Goal: Task Accomplishment & Management: Complete application form

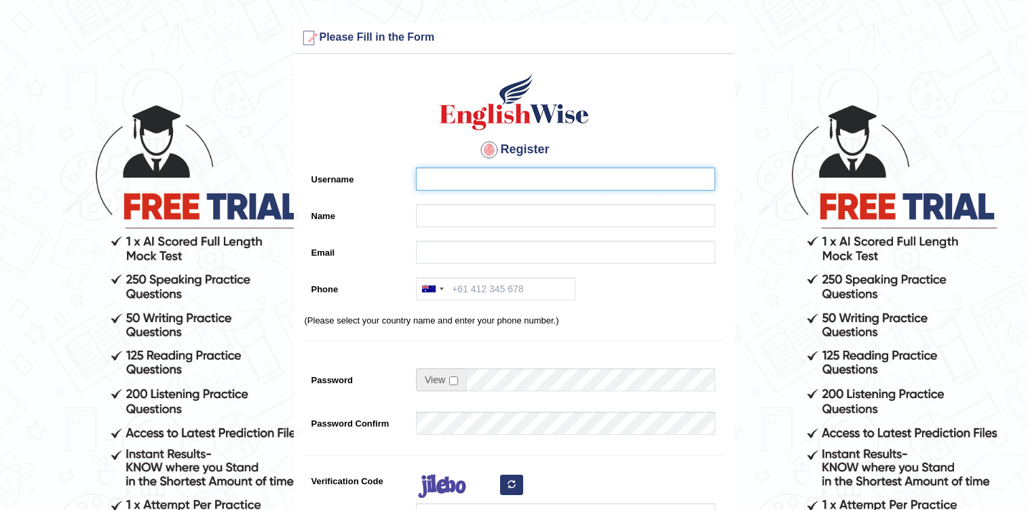
click at [518, 181] on input "Username" at bounding box center [565, 179] width 299 height 23
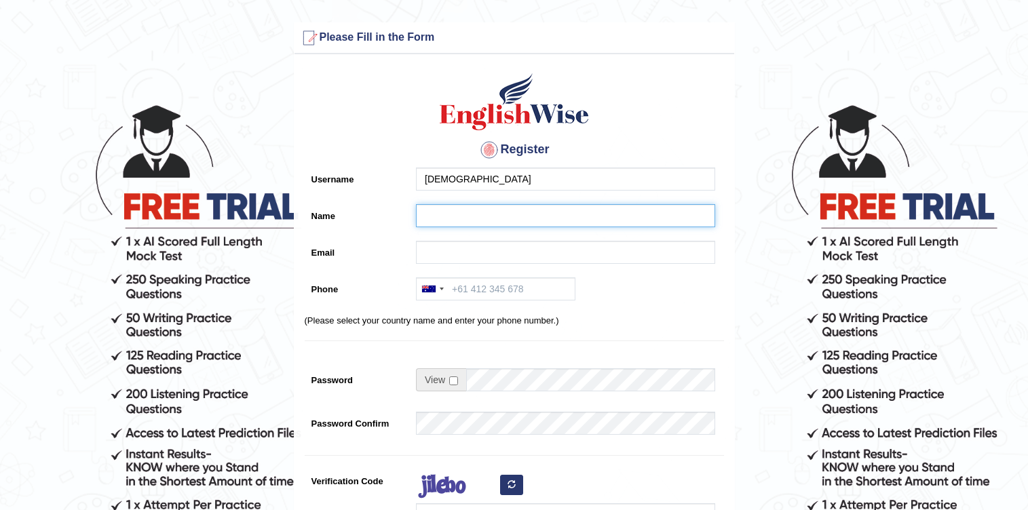
click at [483, 214] on input "Name" at bounding box center [565, 215] width 299 height 23
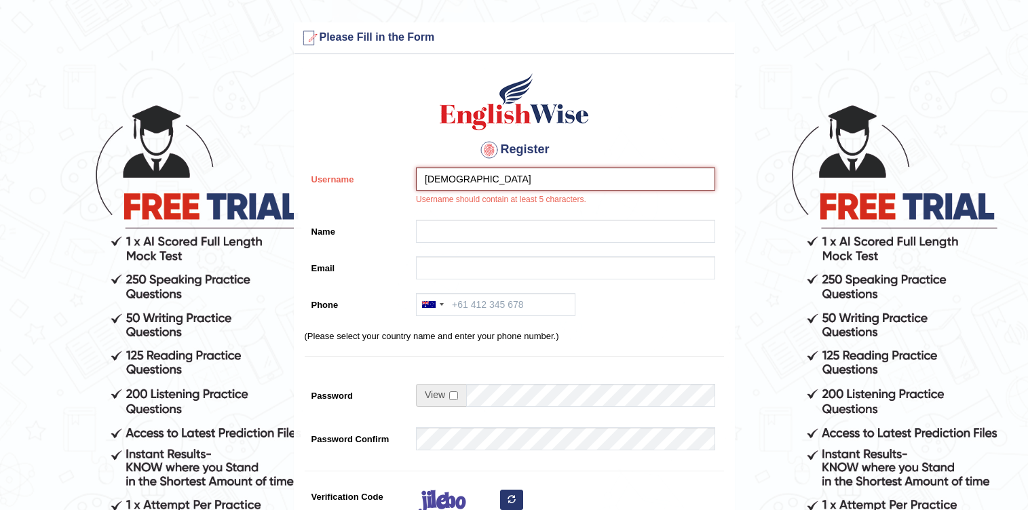
click at [495, 181] on input "abhi" at bounding box center [565, 179] width 299 height 23
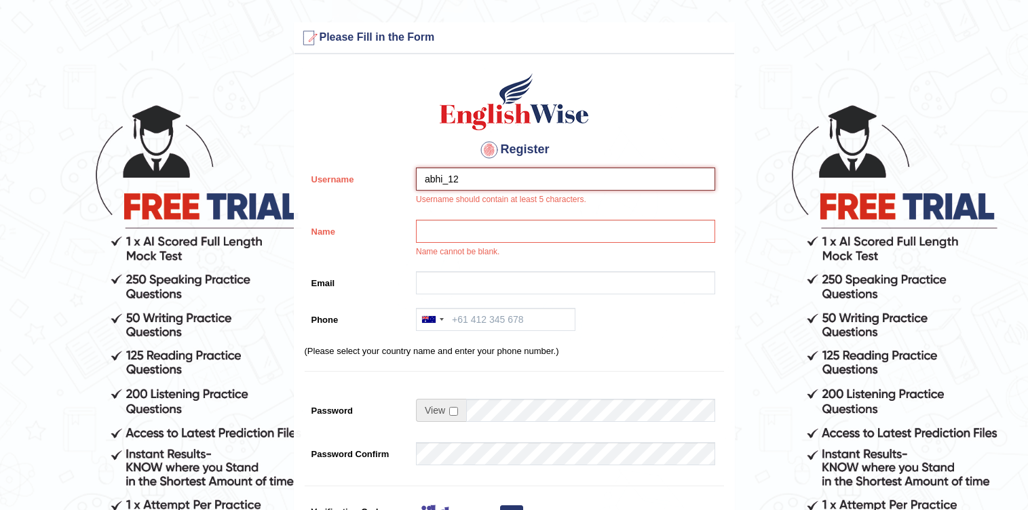
type input "abhi_12"
click at [534, 233] on input "Name" at bounding box center [565, 231] width 299 height 23
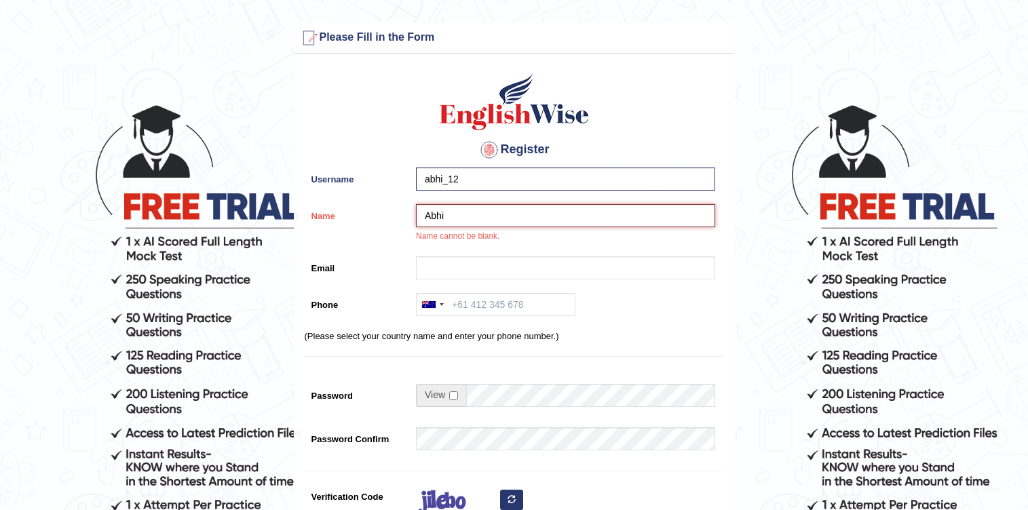
type input "Abhi"
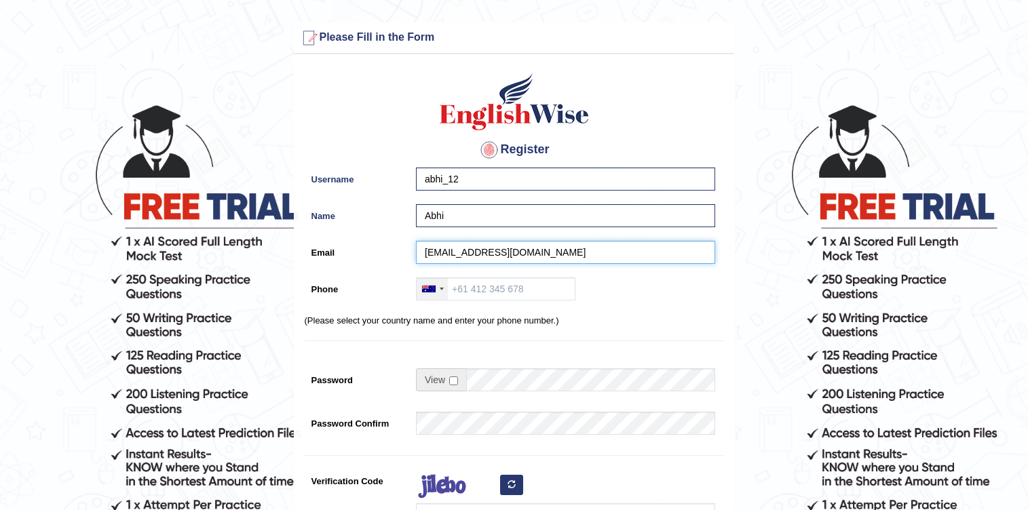
type input "[EMAIL_ADDRESS][DOMAIN_NAME]"
click at [440, 292] on div at bounding box center [432, 289] width 31 height 22
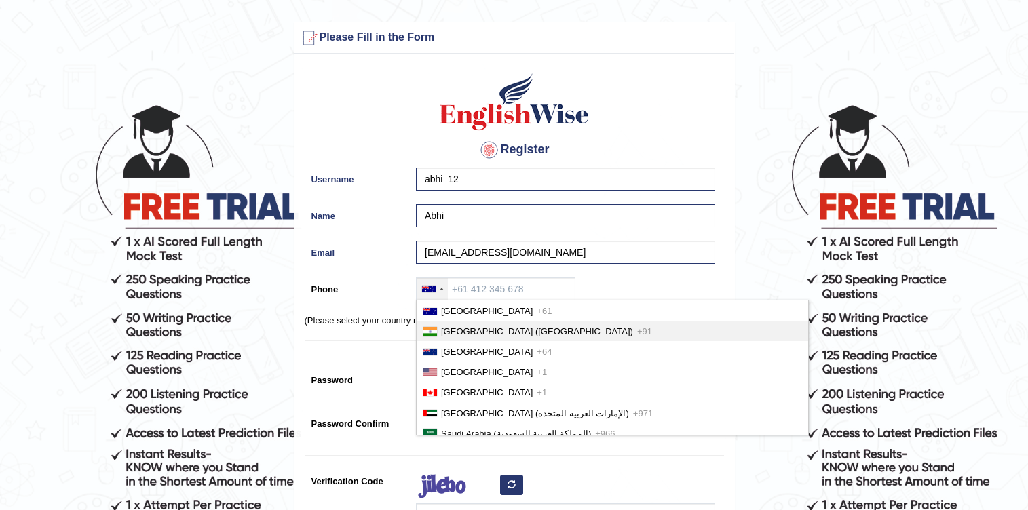
click at [480, 339] on li "India (भारत) +91" at bounding box center [613, 331] width 392 height 20
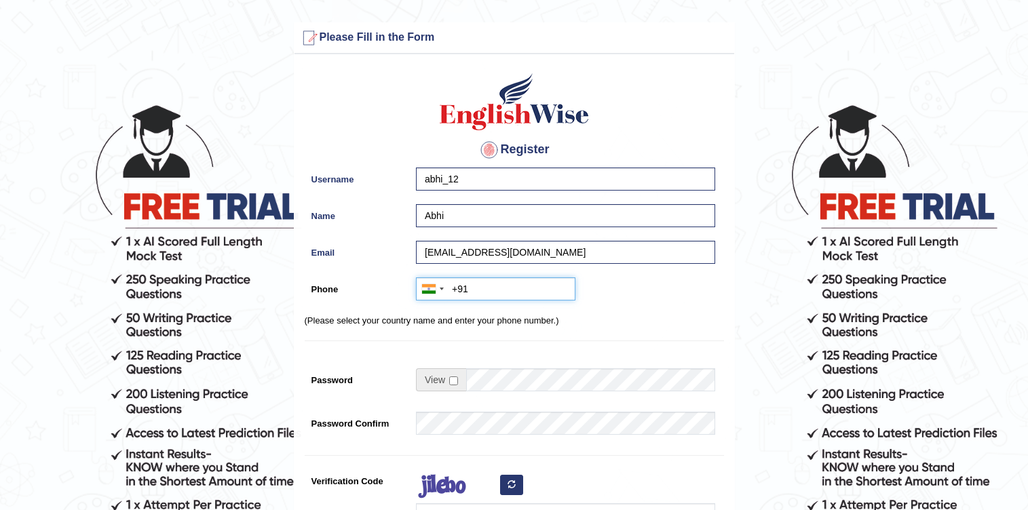
click at [480, 297] on input "+91" at bounding box center [495, 289] width 159 height 23
type input "+919624846643"
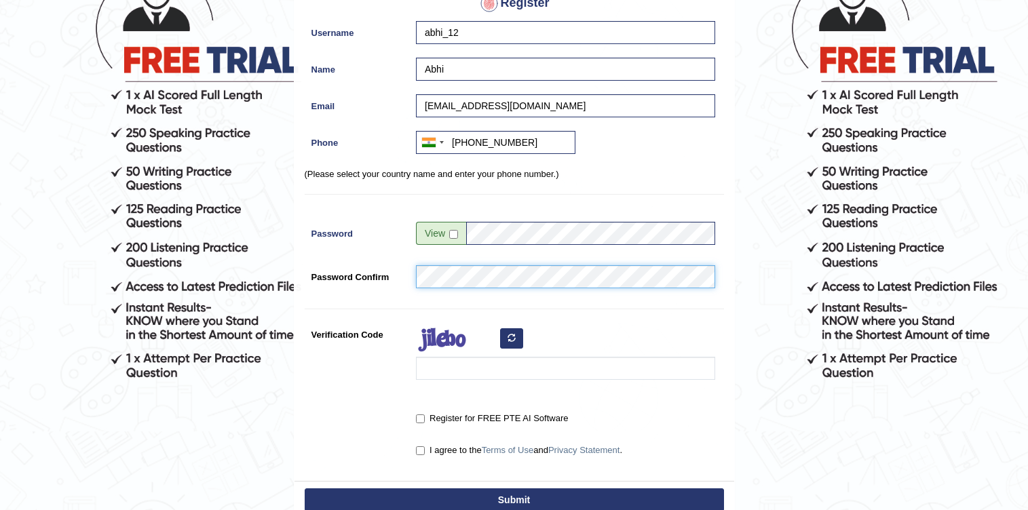
scroll to position [163, 0]
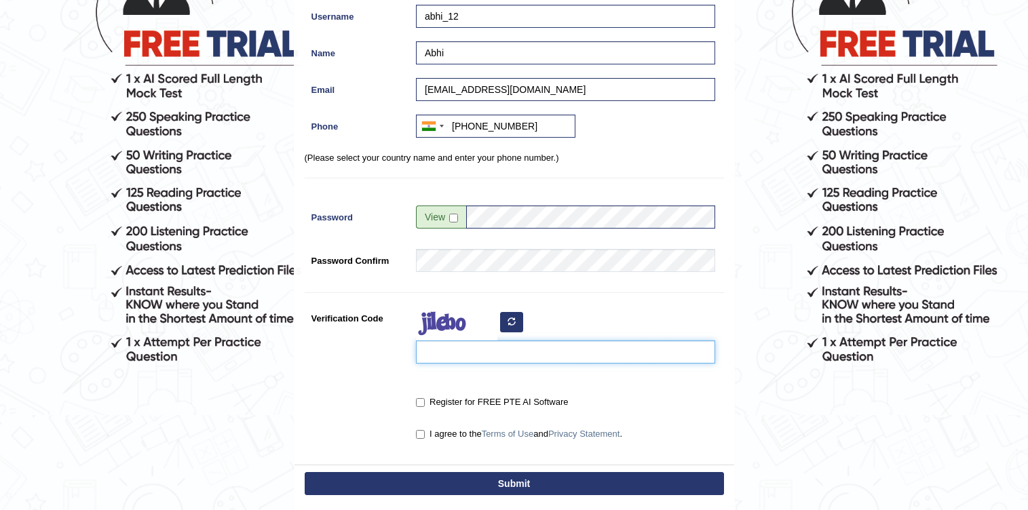
click at [497, 353] on input "Verification Code" at bounding box center [565, 352] width 299 height 23
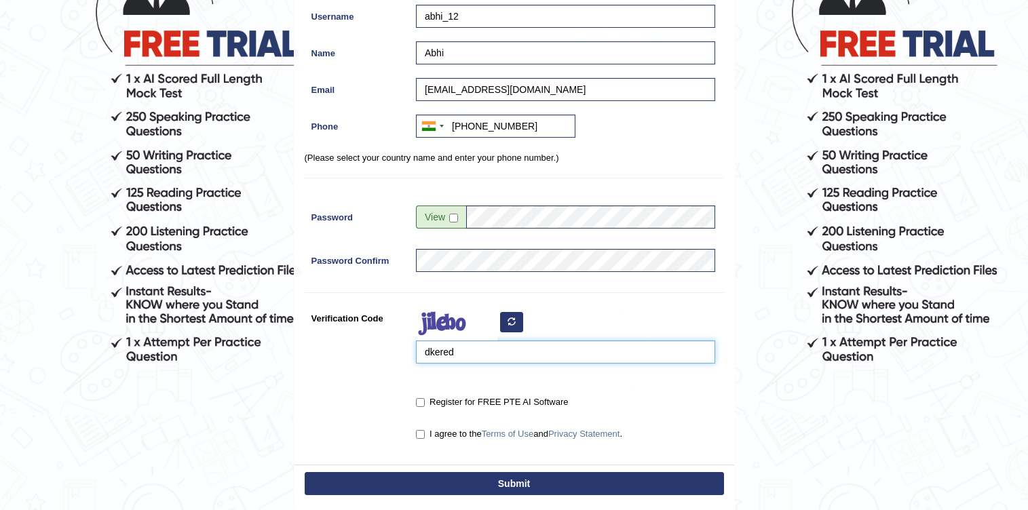
type input "dkered"
click at [421, 402] on input "Register for FREE PTE AI Software" at bounding box center [420, 402] width 9 height 9
checkbox input "true"
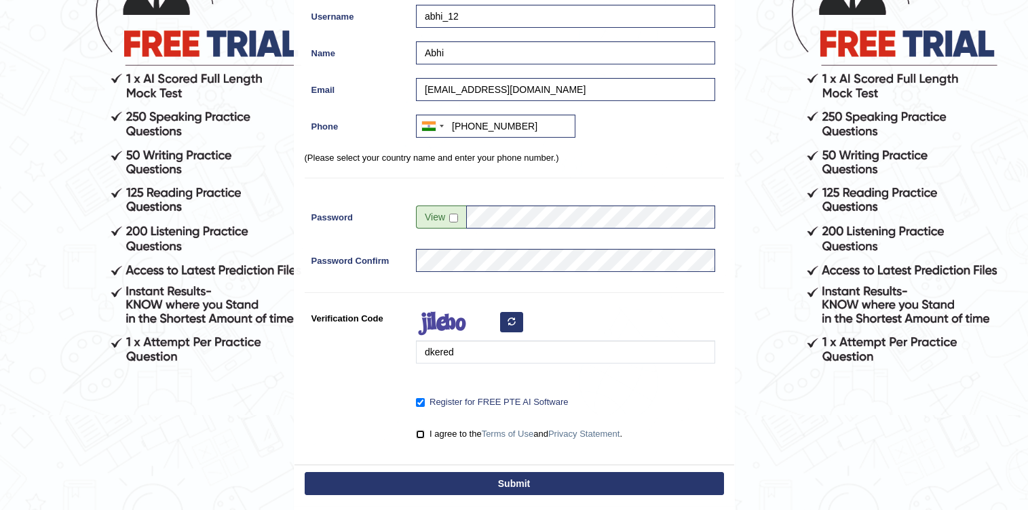
click at [419, 433] on input "I agree to the Terms of Use and Privacy Statement ." at bounding box center [420, 434] width 9 height 9
checkbox input "true"
click at [481, 476] on button "Submit" at bounding box center [514, 483] width 419 height 23
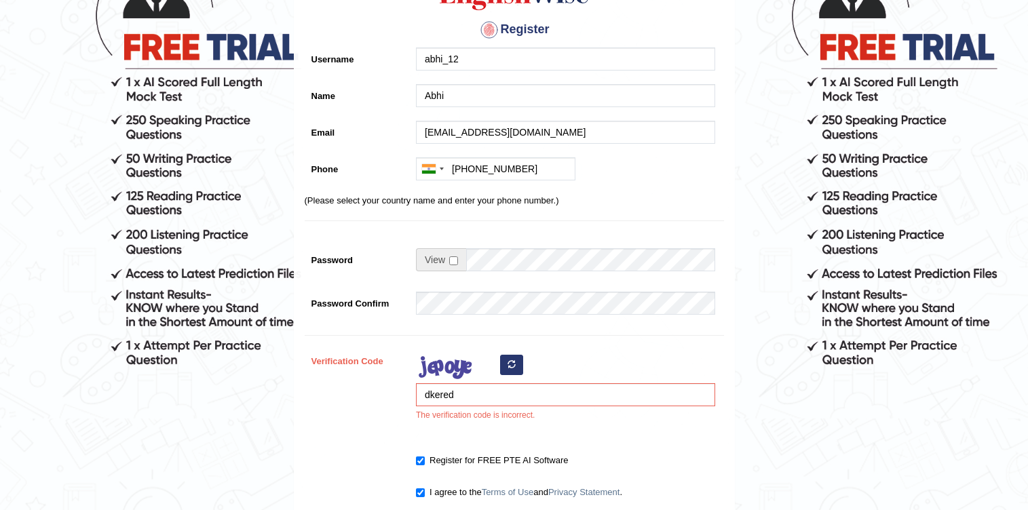
scroll to position [163, 0]
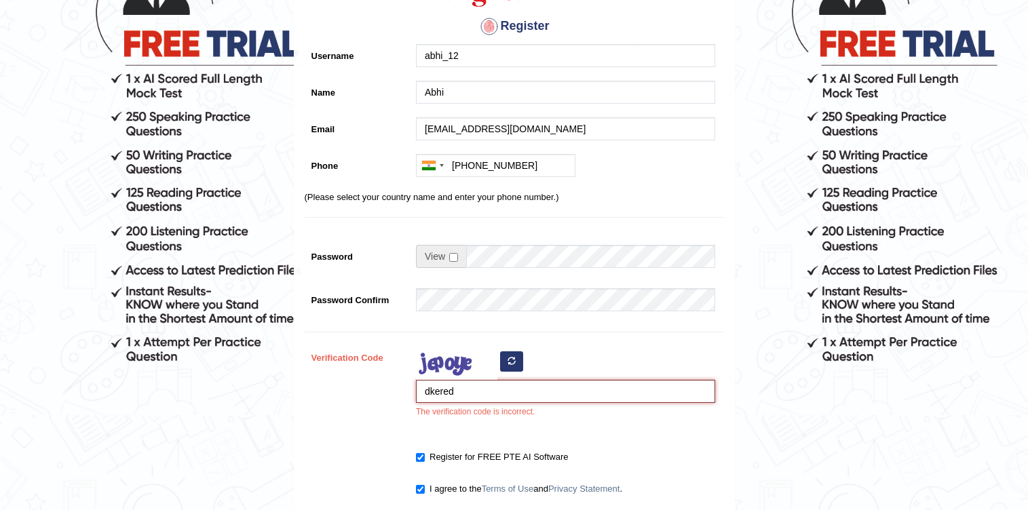
click at [585, 390] on input "dkered" at bounding box center [565, 391] width 299 height 23
click at [512, 362] on icon "button" at bounding box center [512, 361] width 8 height 8
click at [514, 391] on input "dkered" at bounding box center [565, 391] width 299 height 23
click at [509, 362] on icon "button" at bounding box center [512, 361] width 8 height 8
click at [505, 383] on input "dkered" at bounding box center [565, 391] width 299 height 23
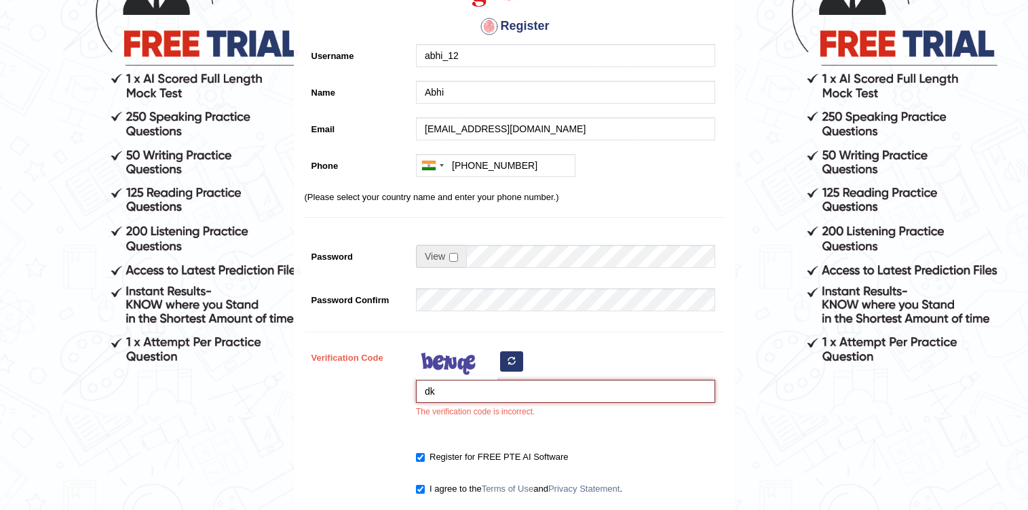
type input "d"
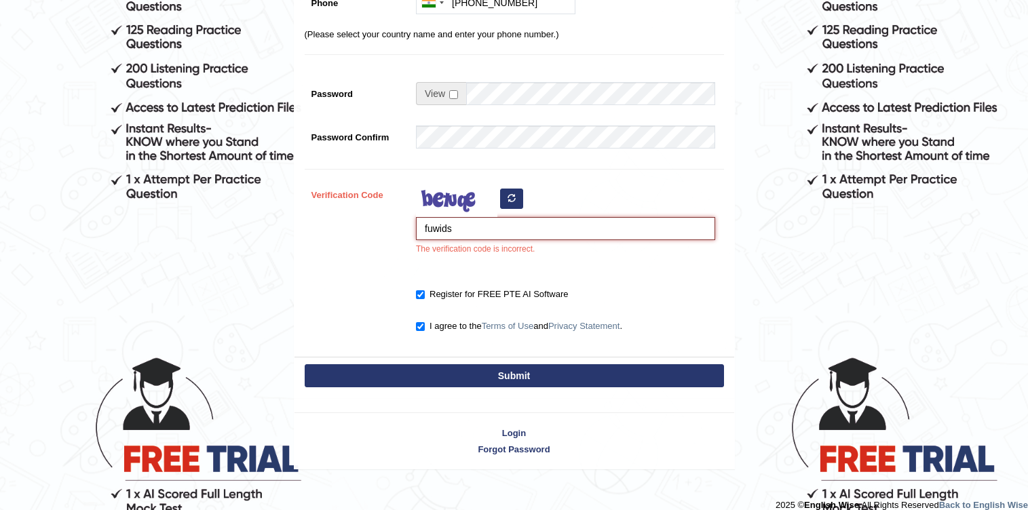
type input "fuwids"
click at [512, 381] on button "Submit" at bounding box center [514, 375] width 419 height 23
type input "+919624846643"
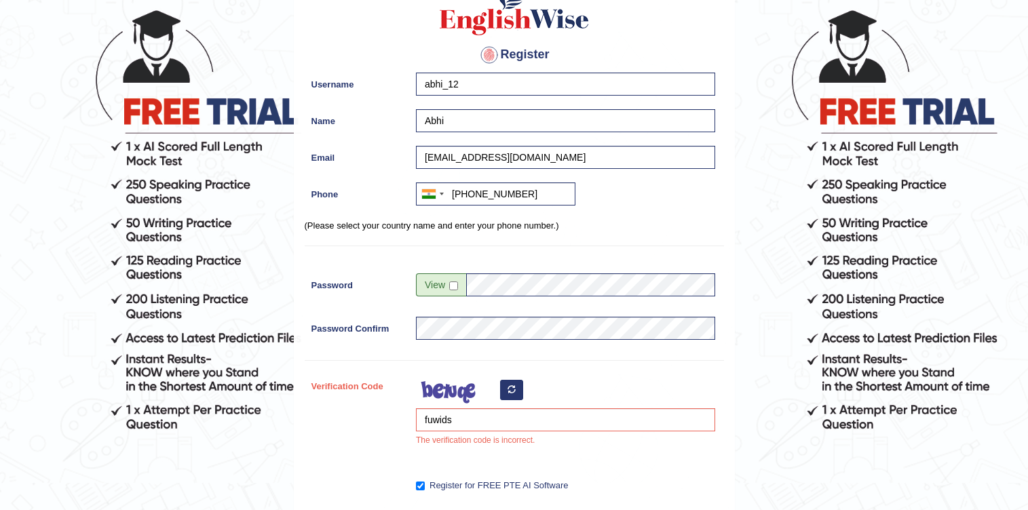
scroll to position [205, 0]
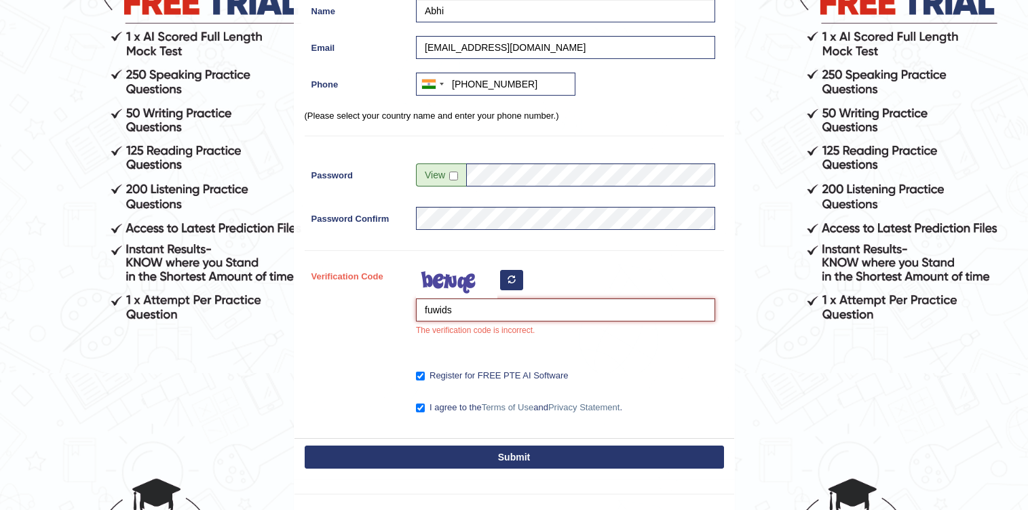
click at [467, 314] on input "fuwids" at bounding box center [565, 310] width 299 height 23
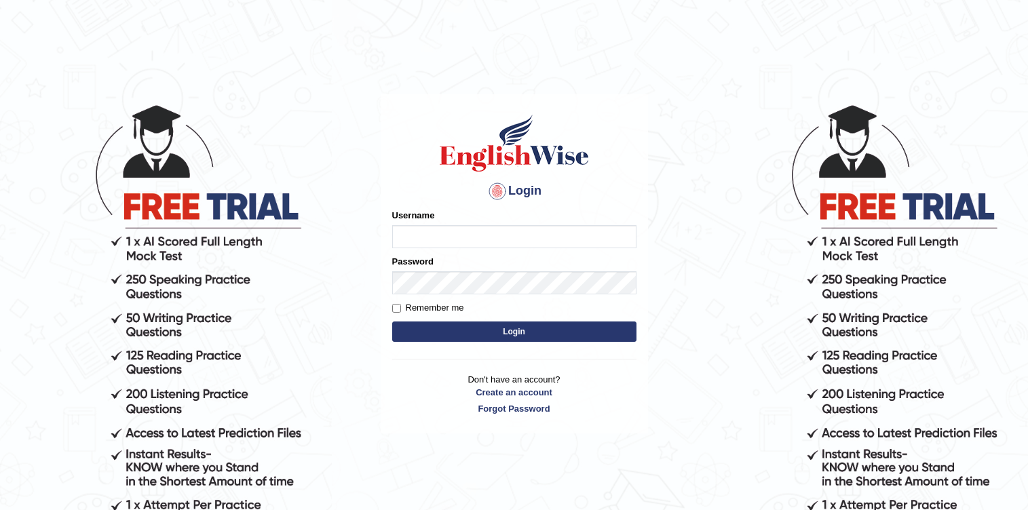
click at [451, 231] on input "Username" at bounding box center [514, 236] width 244 height 23
type input "[EMAIL_ADDRESS][DOMAIN_NAME]"
click at [528, 328] on button "Login" at bounding box center [514, 332] width 244 height 20
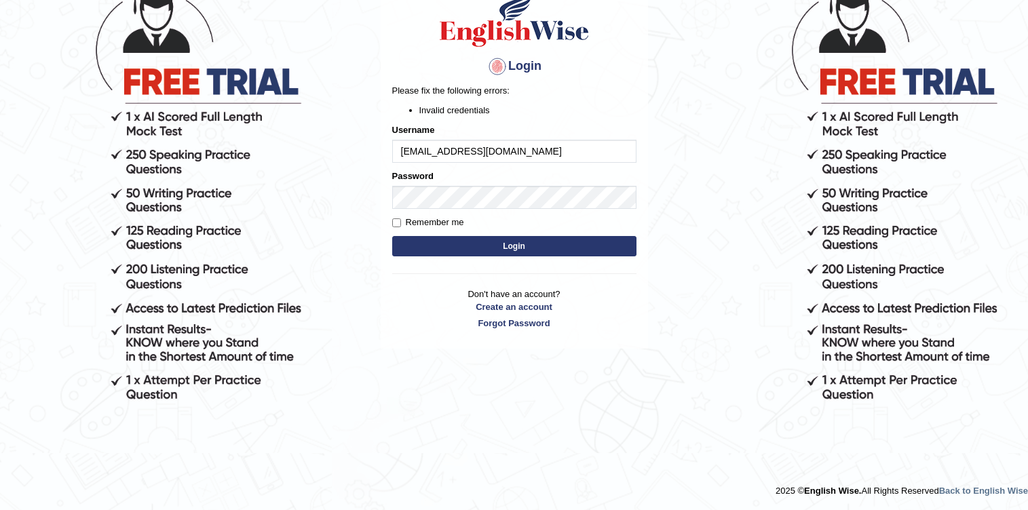
scroll to position [43, 0]
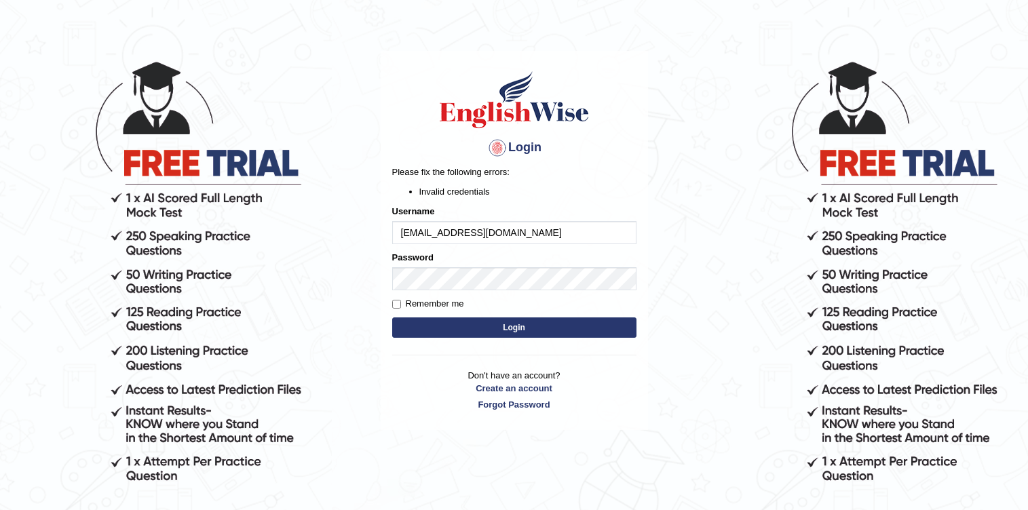
click at [519, 334] on button "Login" at bounding box center [514, 328] width 244 height 20
click at [519, 334] on div "Login Please fix the following errors: Invalid credentials Username abhipjob@gm…" at bounding box center [514, 240] width 267 height 379
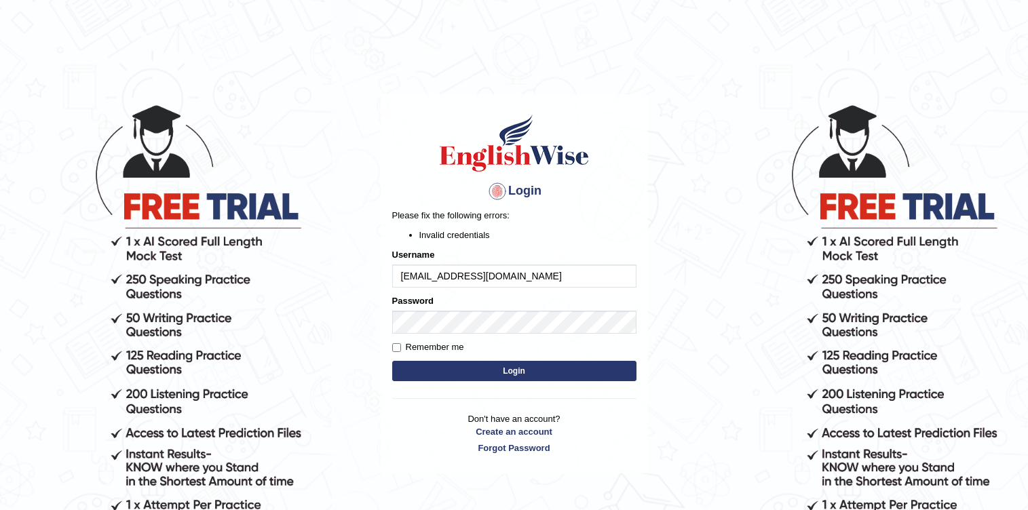
click at [489, 367] on button "Login" at bounding box center [514, 371] width 244 height 20
click at [504, 369] on button "Login" at bounding box center [514, 371] width 244 height 20
click at [499, 436] on link "Create an account" at bounding box center [514, 432] width 244 height 13
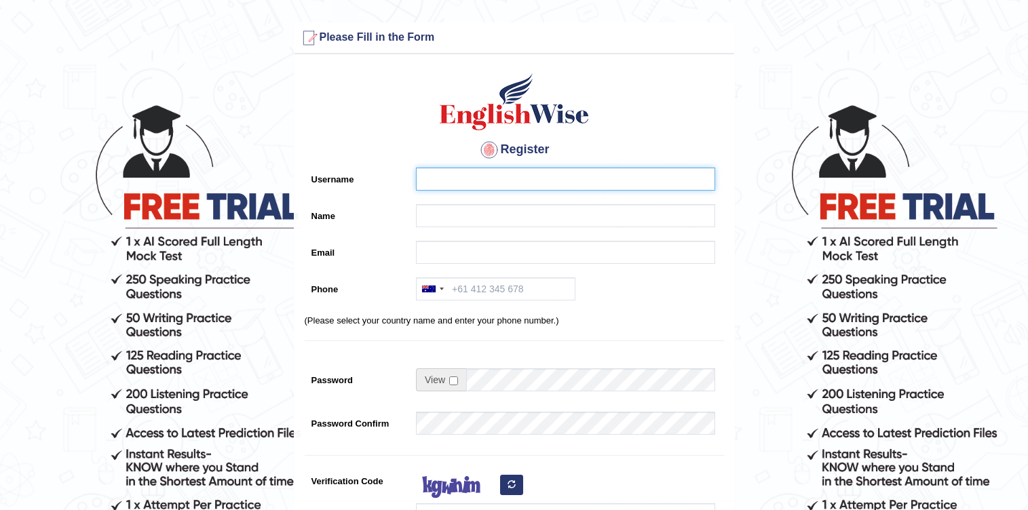
click at [468, 176] on input "Username" at bounding box center [565, 179] width 299 height 23
type input "abhi_12"
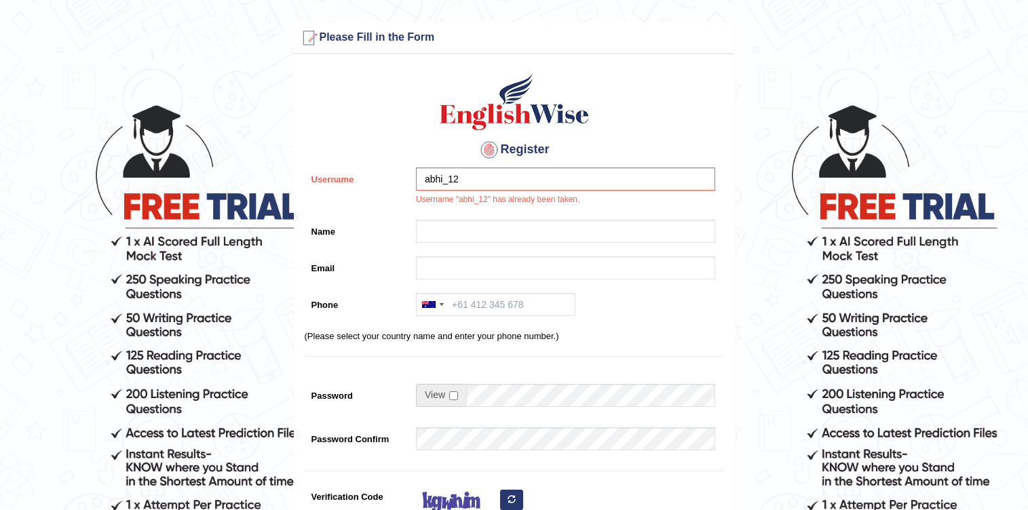
click at [489, 208] on div "abhi_12 Username "abhi_12" has already been taken." at bounding box center [562, 190] width 306 height 45
click at [495, 225] on input "Name" at bounding box center [565, 231] width 299 height 23
type input "Abhi"
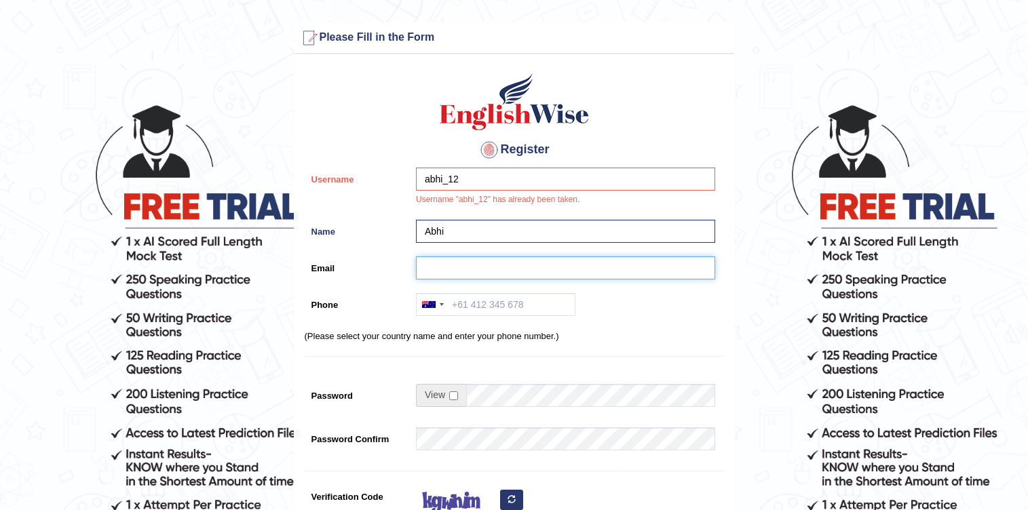
click at [486, 265] on input "Email" at bounding box center [565, 268] width 299 height 23
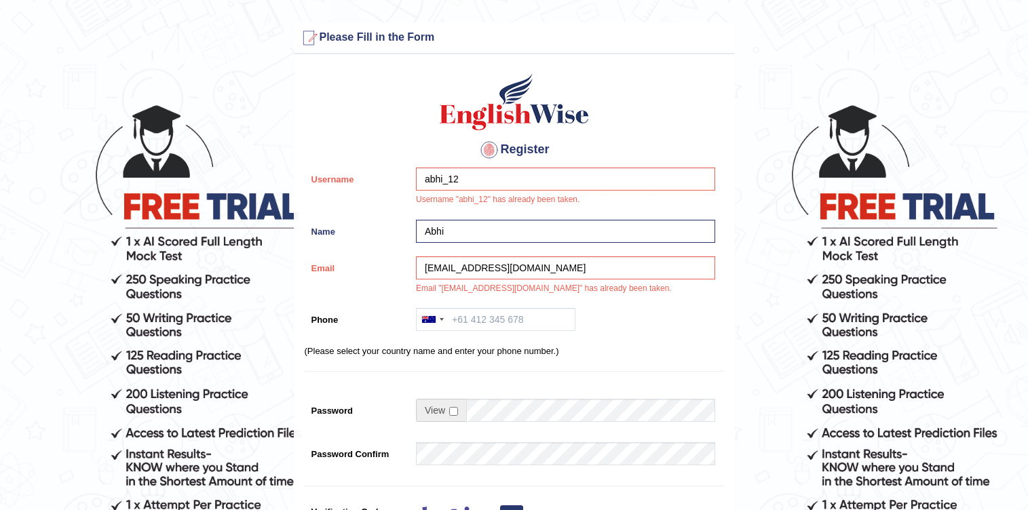
click at [498, 304] on div "Register Username abhi_12 Username "abhi_12" has already been taken. Name Abhi …" at bounding box center [515, 359] width 440 height 597
click at [519, 320] on input "Phone" at bounding box center [495, 319] width 159 height 23
click at [516, 271] on input "abhipjob@gmail.com" at bounding box center [565, 268] width 299 height 23
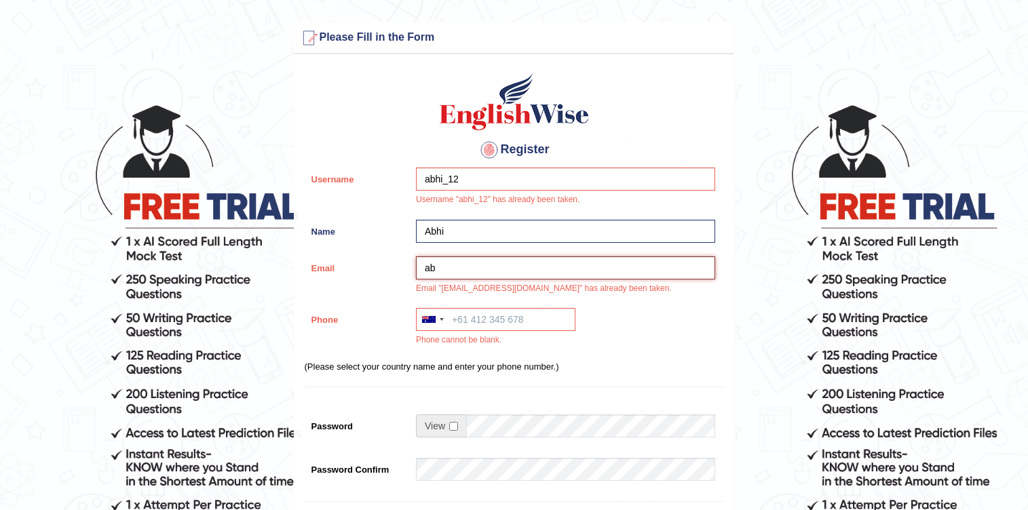
type input "a"
click at [563, 188] on input "abhi_12" at bounding box center [565, 179] width 299 height 23
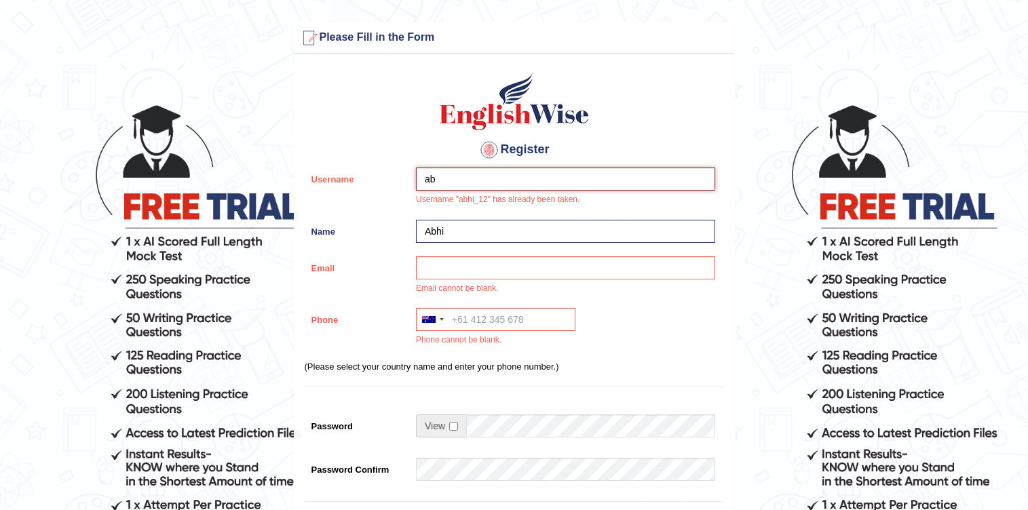
type input "a"
click at [556, 183] on input "Username" at bounding box center [565, 179] width 299 height 23
type input "abhi_222"
click at [474, 265] on input "Email" at bounding box center [565, 268] width 299 height 23
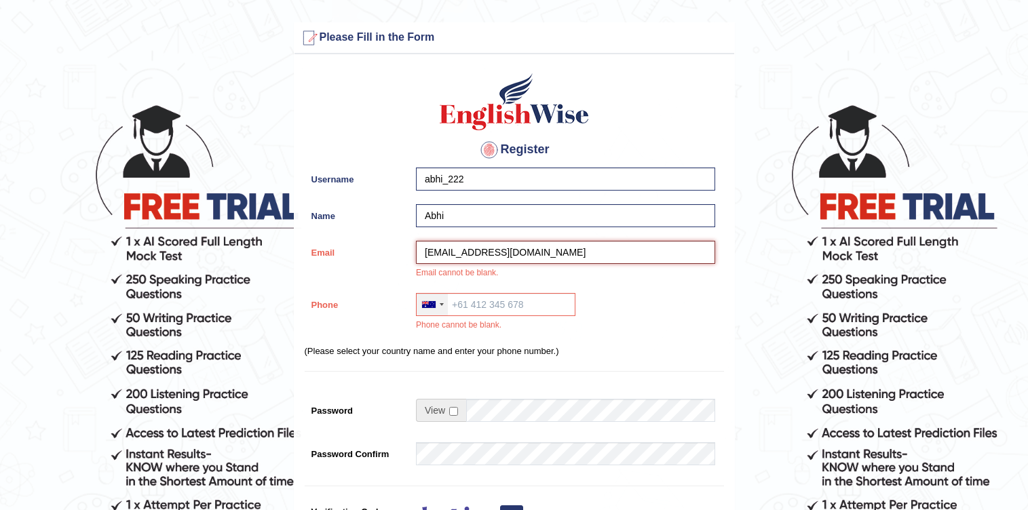
type input "abhi09405patel@gmail.com"
click at [437, 307] on div at bounding box center [432, 305] width 31 height 22
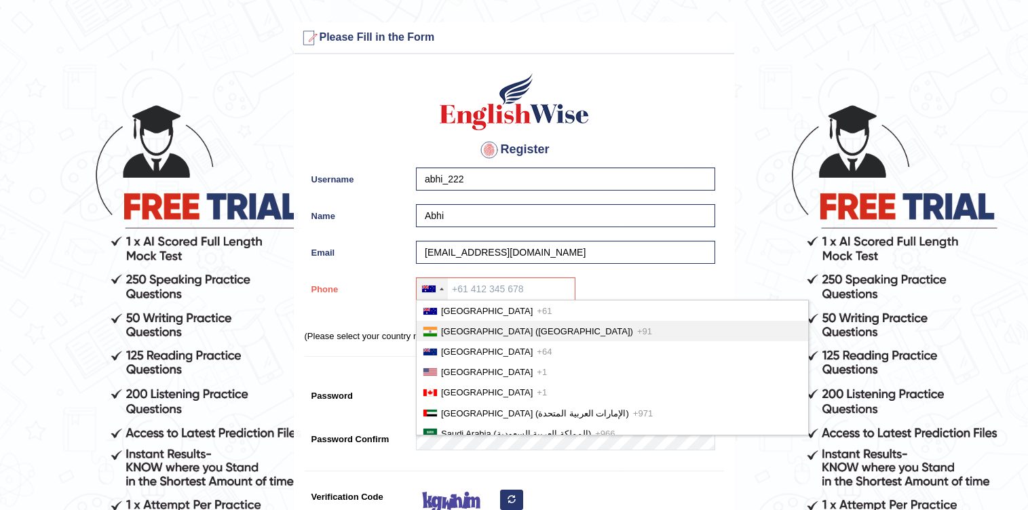
click at [457, 328] on span "India (भारत)" at bounding box center [537, 331] width 192 height 10
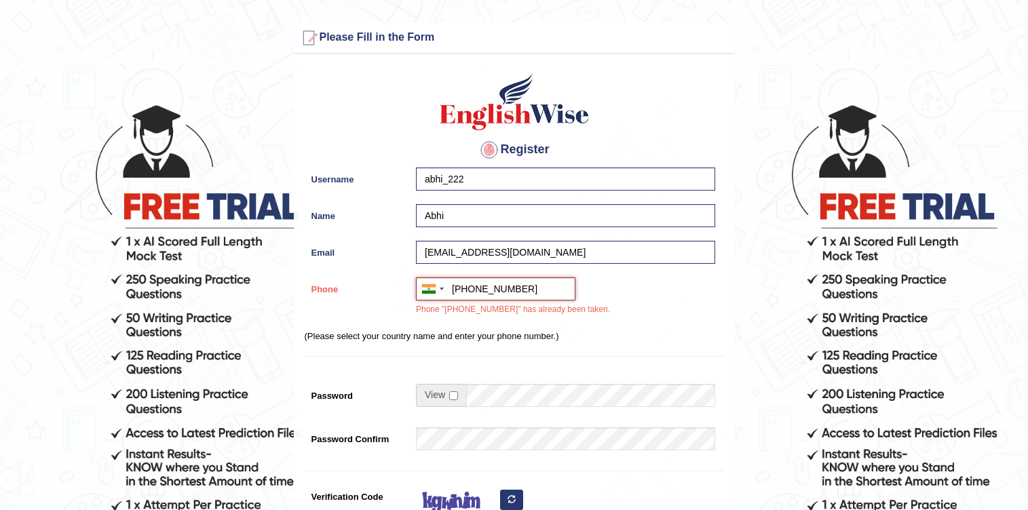
click at [525, 288] on input "+919624846643" at bounding box center [495, 289] width 159 height 23
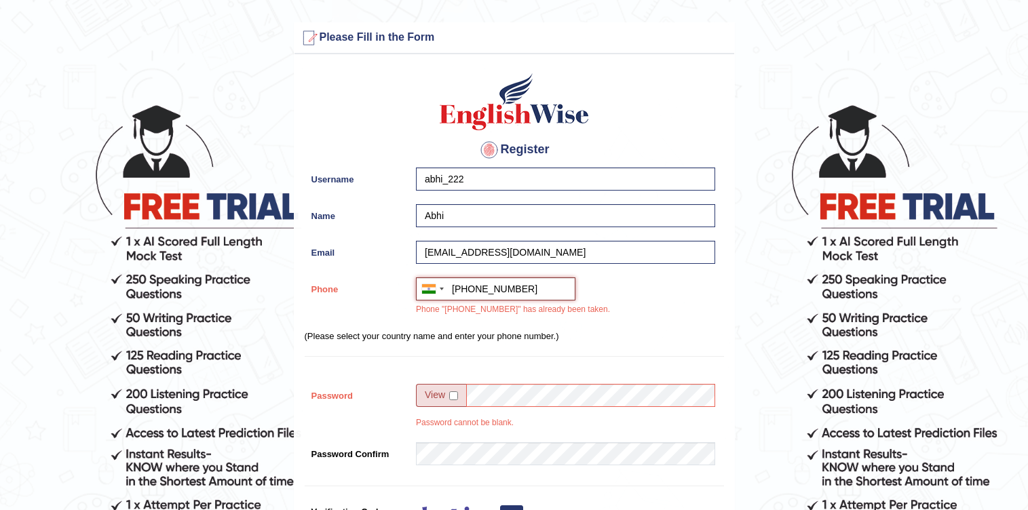
click at [531, 289] on input "+919624846643" at bounding box center [495, 289] width 159 height 23
type input "+919904329605"
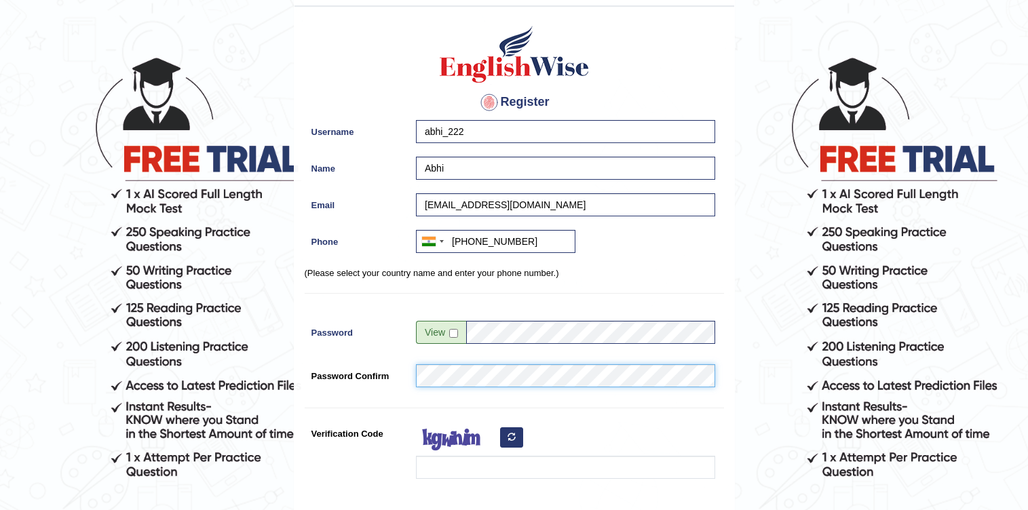
scroll to position [81, 0]
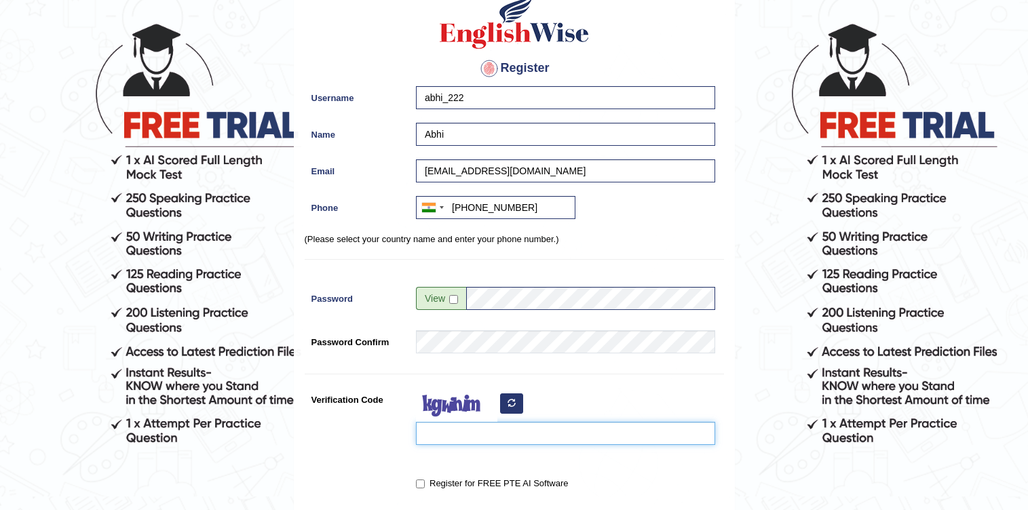
click at [473, 428] on input "Verification Code" at bounding box center [565, 433] width 299 height 23
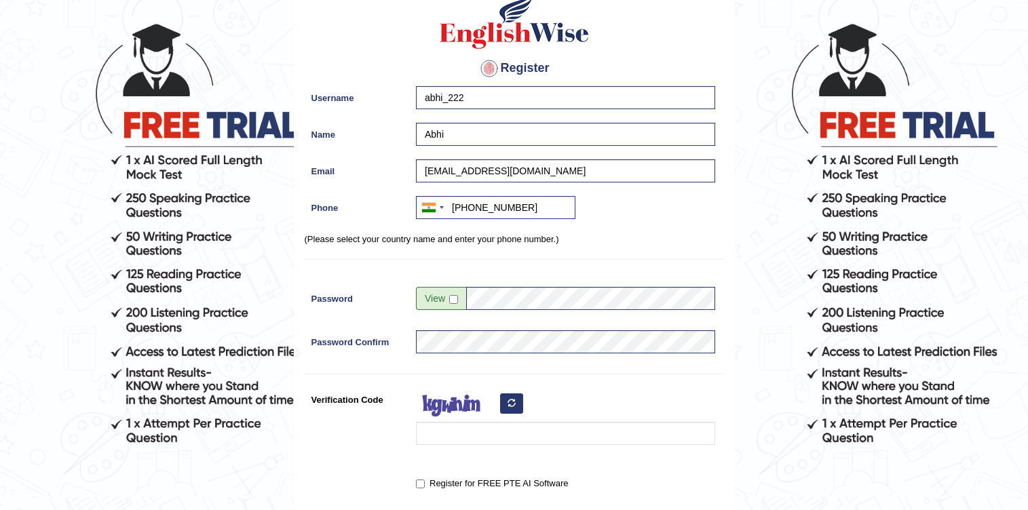
click at [519, 398] on button "button" at bounding box center [511, 404] width 23 height 20
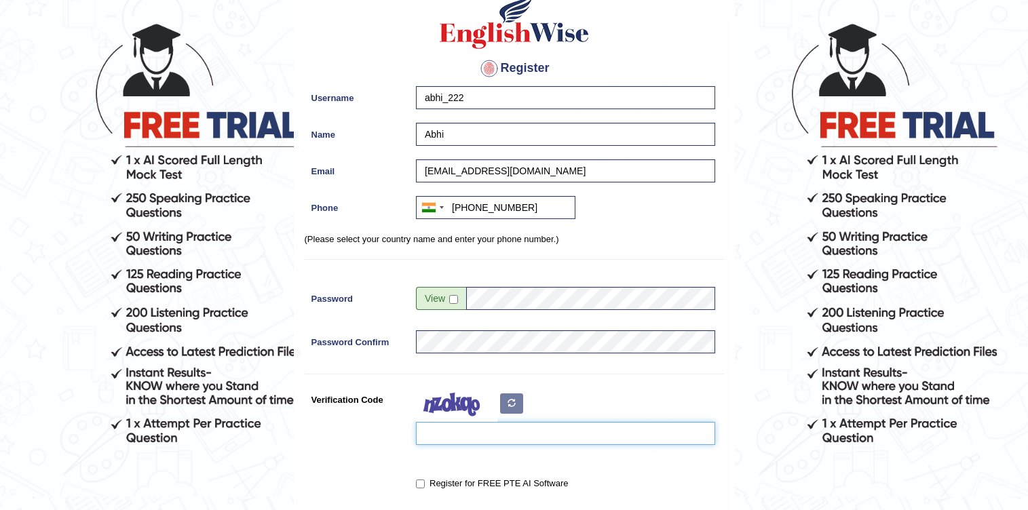
click at [485, 437] on input "Verification Code" at bounding box center [565, 433] width 299 height 23
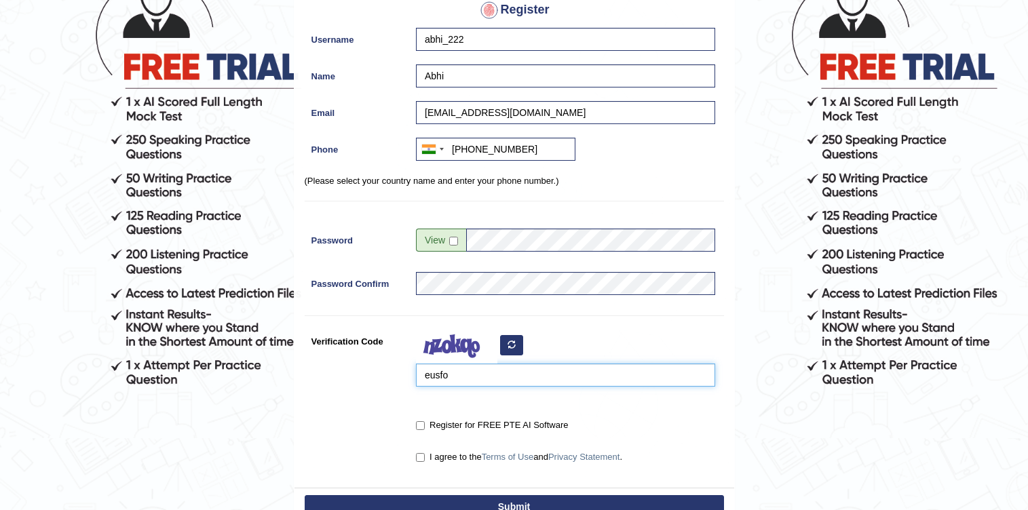
scroll to position [244, 0]
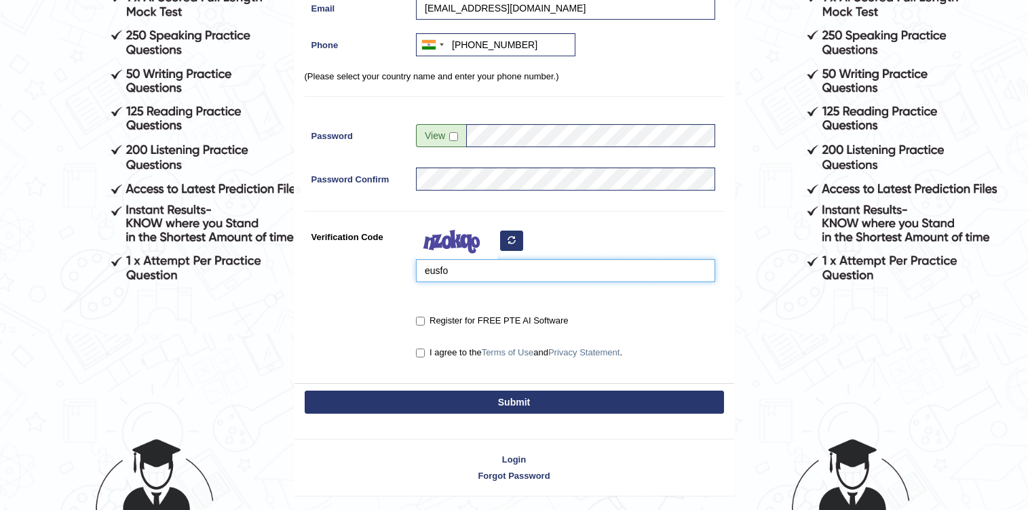
type input "eusfo"
click at [421, 320] on input "Register for FREE PTE AI Software" at bounding box center [420, 321] width 9 height 9
checkbox input "true"
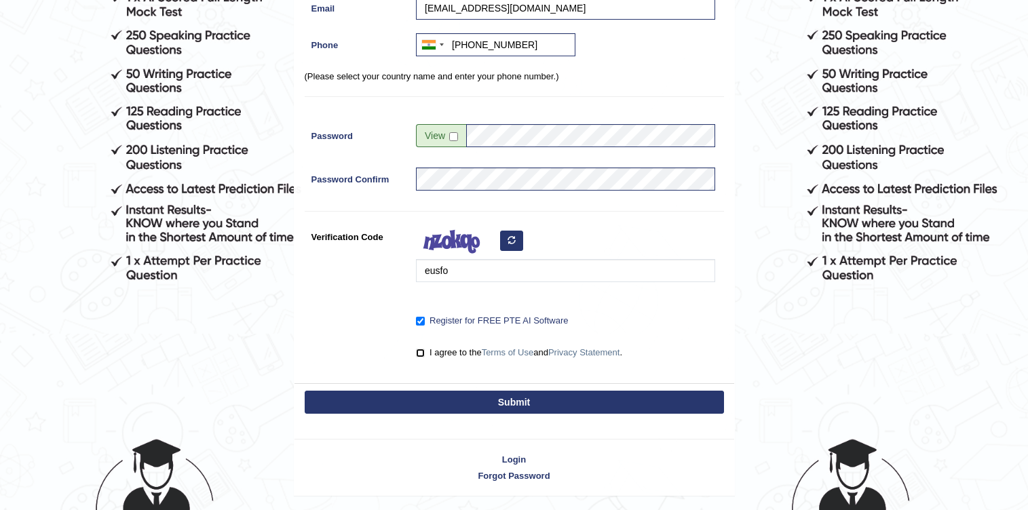
click at [421, 354] on input "I agree to the Terms of Use and Privacy Statement ." at bounding box center [420, 353] width 9 height 9
checkbox input "true"
click at [502, 406] on button "Submit" at bounding box center [514, 402] width 419 height 23
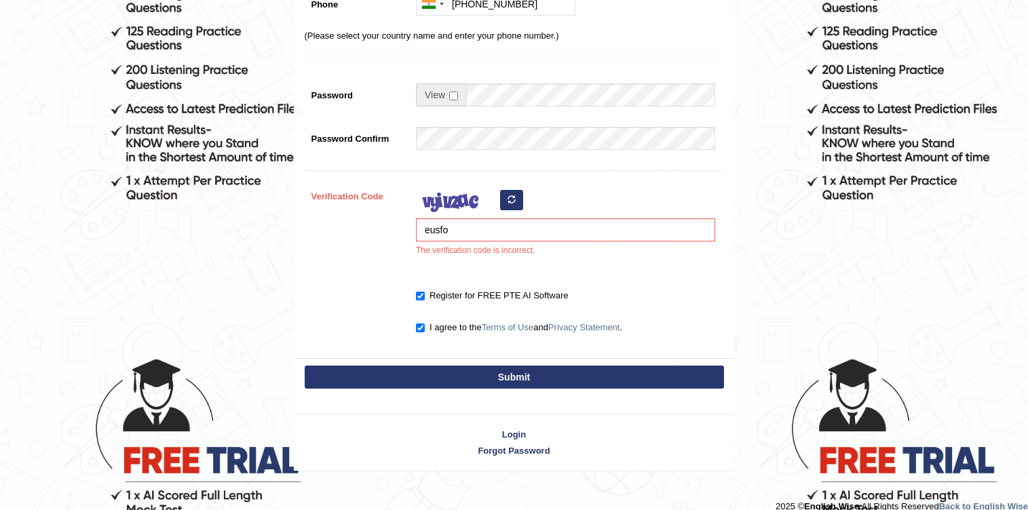
scroll to position [341, 0]
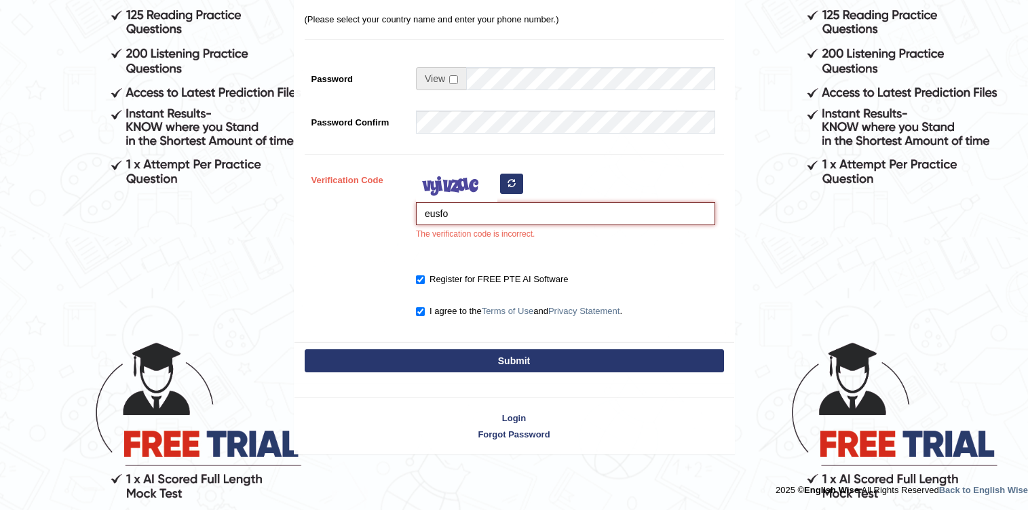
click at [504, 211] on input "eusfo" at bounding box center [565, 213] width 299 height 23
type input "eusifo"
click at [548, 360] on button "Submit" at bounding box center [514, 361] width 419 height 23
type input "[PHONE_NUMBER]"
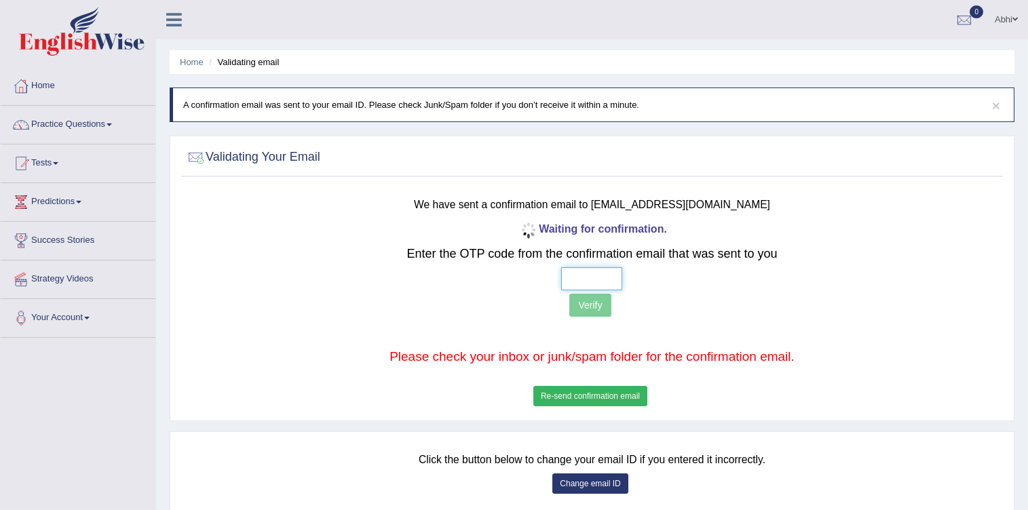
click at [584, 272] on input "text" at bounding box center [591, 278] width 61 height 23
type input "1 9 5 3"
click at [597, 301] on button "Verify" at bounding box center [589, 305] width 41 height 23
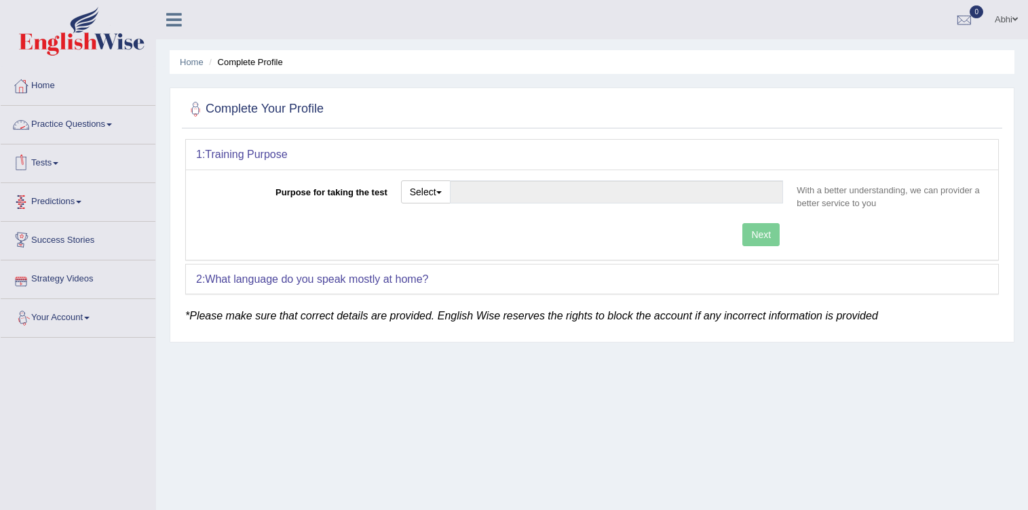
click at [84, 127] on link "Practice Questions" at bounding box center [78, 123] width 155 height 34
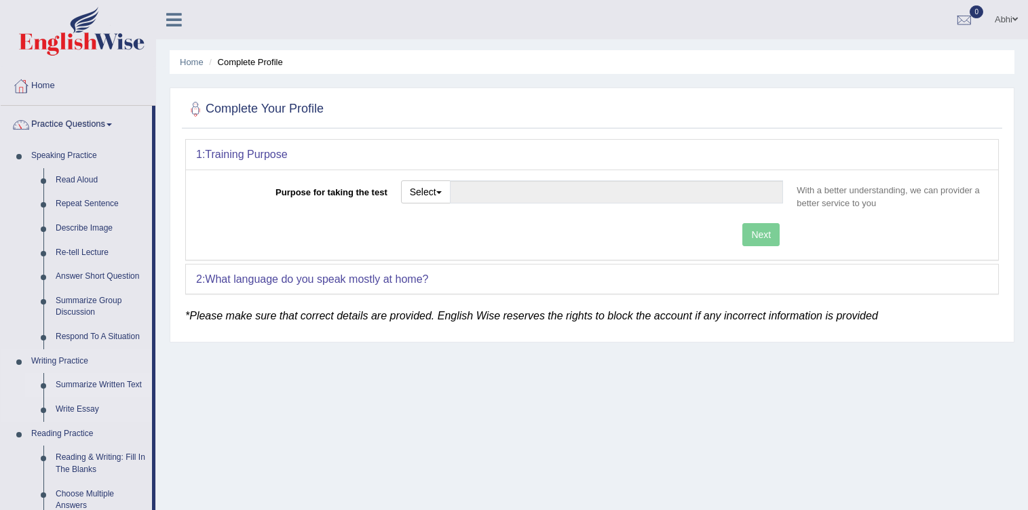
click at [115, 385] on link "Summarize Written Text" at bounding box center [101, 385] width 102 height 24
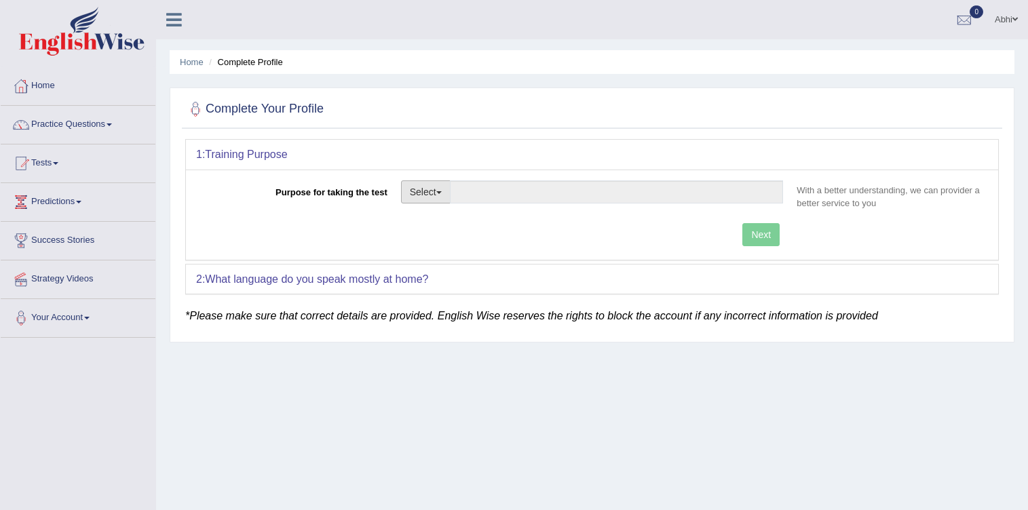
click at [440, 191] on span "button" at bounding box center [438, 192] width 5 height 3
click at [335, 231] on div "Next" at bounding box center [493, 236] width 594 height 26
click at [772, 231] on div "Next" at bounding box center [493, 236] width 594 height 26
click at [444, 195] on button "Select" at bounding box center [426, 192] width 50 height 23
click at [448, 222] on link "Student Visa" at bounding box center [462, 221] width 121 height 18
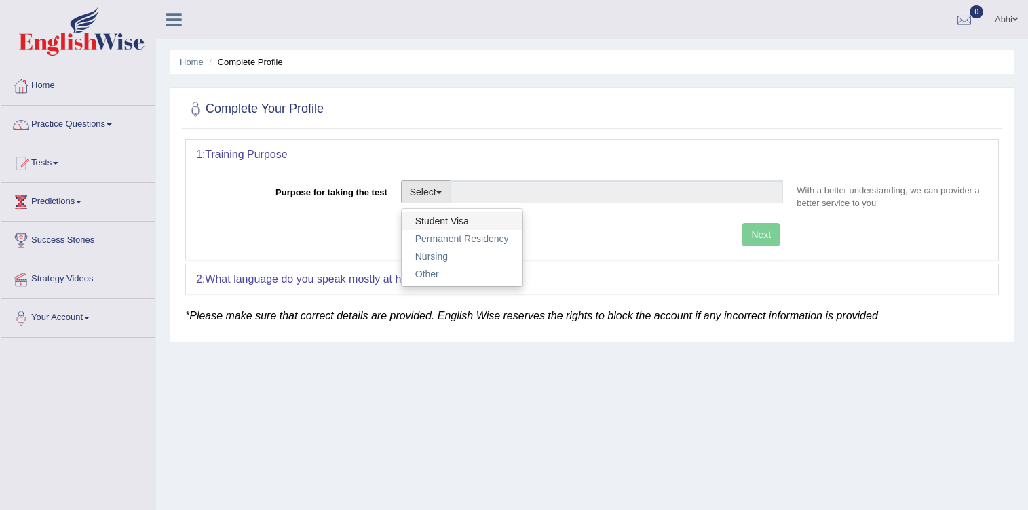
type input "Student Visa"
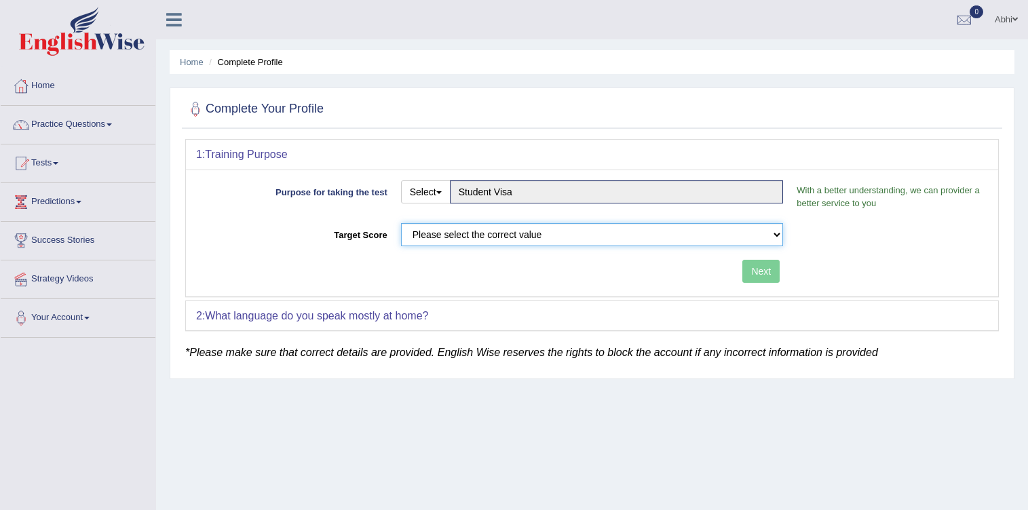
select select "65"
click at [401, 223] on select "Please select the correct value 50 (6 bands) 58 (6.5 bands) 65 (7 bands) 79 (8 …" at bounding box center [592, 234] width 383 height 23
click at [761, 271] on button "Next" at bounding box center [760, 271] width 37 height 23
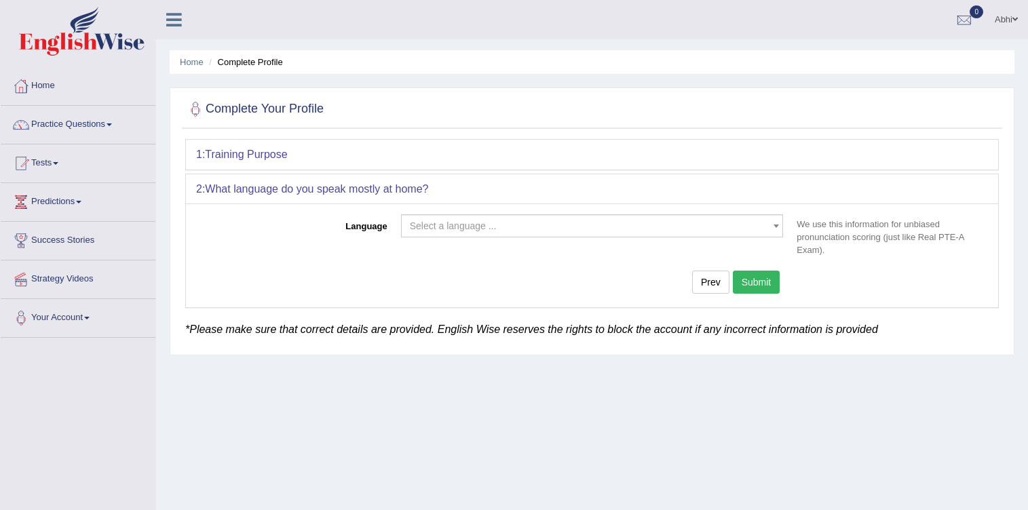
click at [427, 219] on span "Select a language ..." at bounding box center [588, 226] width 357 height 14
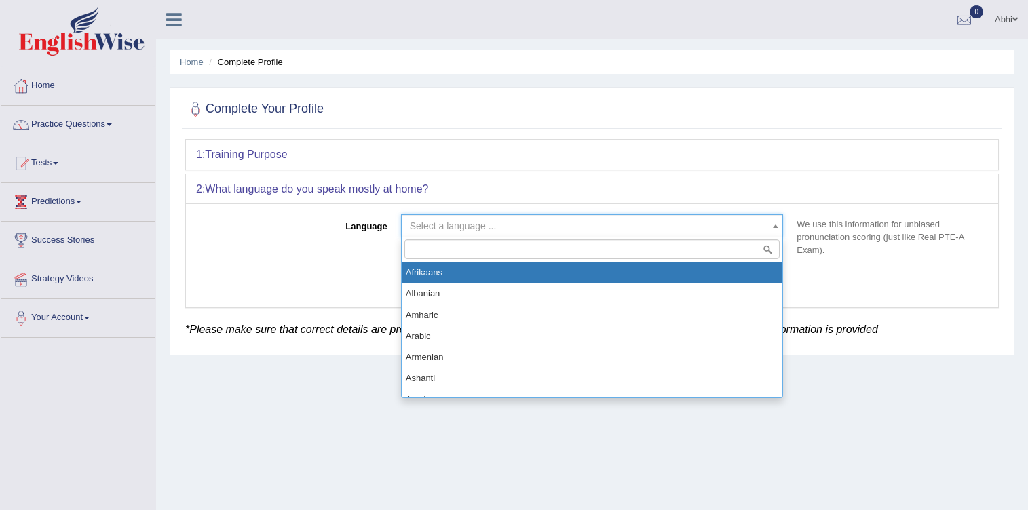
click at [419, 244] on input "search" at bounding box center [593, 250] width 376 height 20
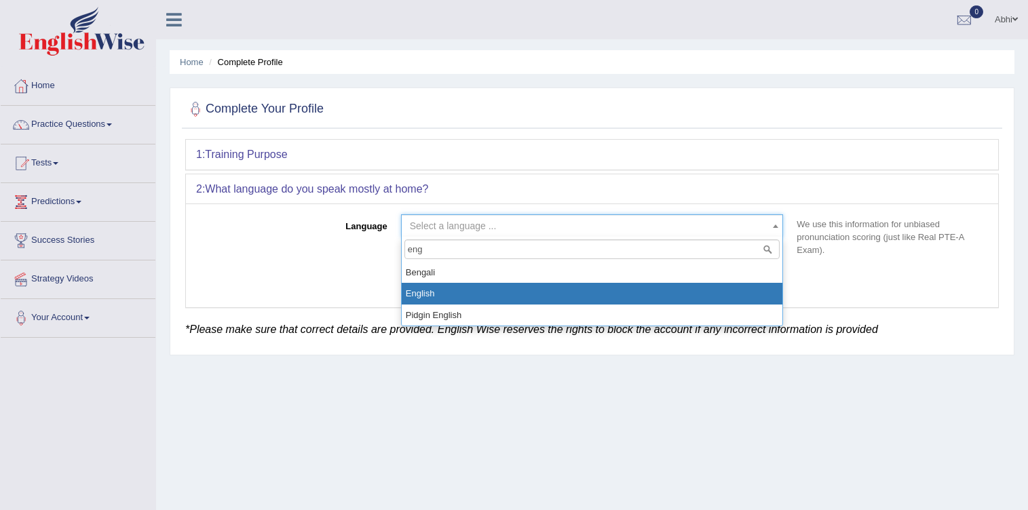
type input "eng"
select select "English"
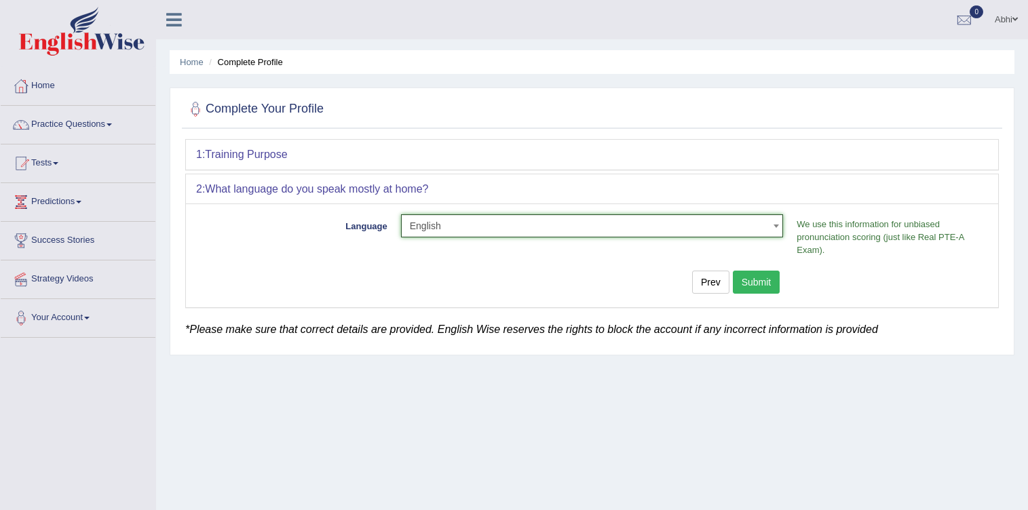
click at [753, 281] on button "Submit" at bounding box center [757, 282] width 48 height 23
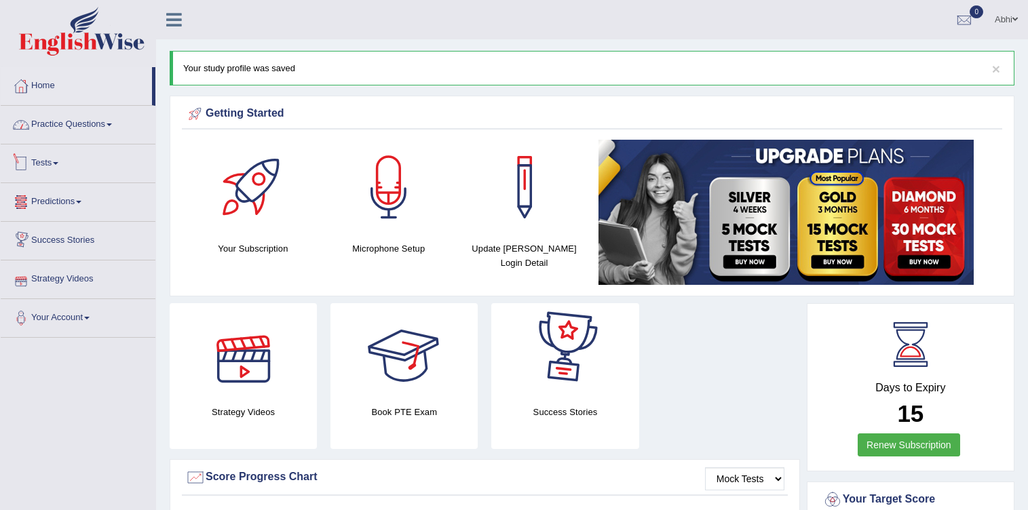
click at [75, 125] on link "Practice Questions" at bounding box center [78, 123] width 155 height 34
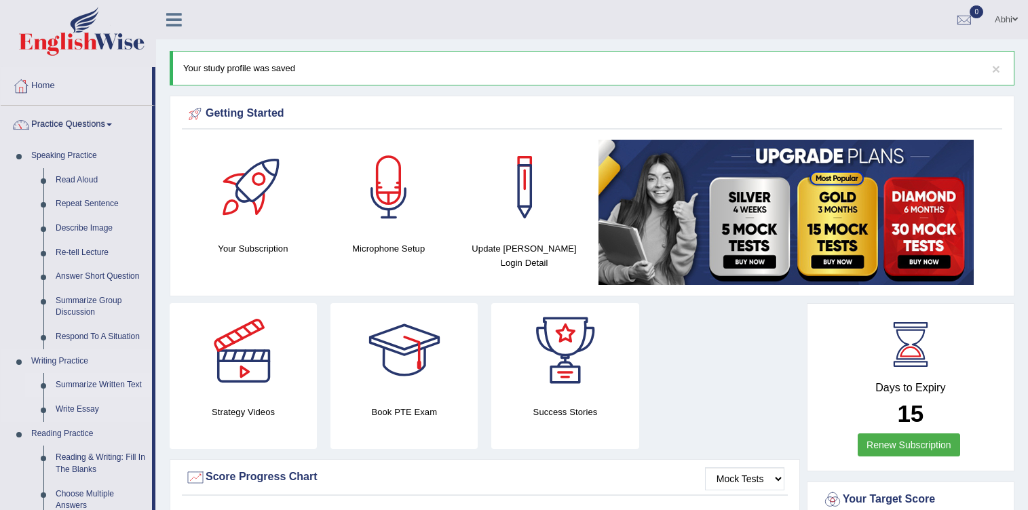
click at [86, 386] on link "Summarize Written Text" at bounding box center [101, 385] width 102 height 24
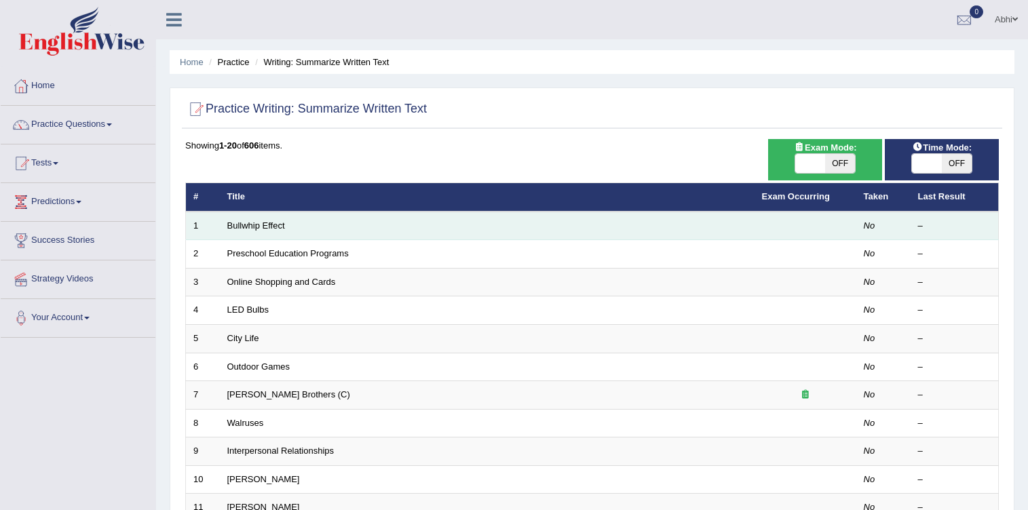
click at [363, 227] on td "Bullwhip Effect" at bounding box center [487, 226] width 535 height 29
click at [256, 226] on link "Bullwhip Effect" at bounding box center [256, 226] width 58 height 10
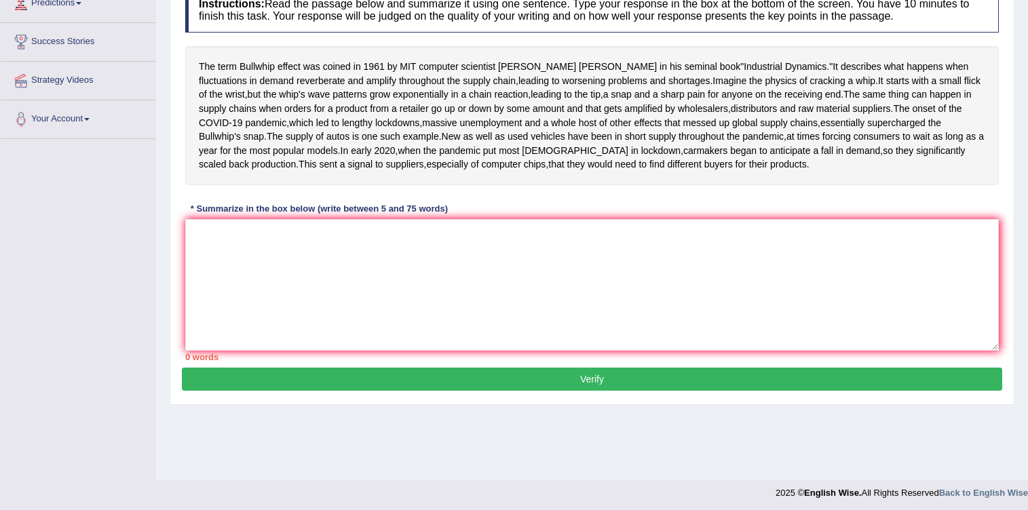
scroll to position [208, 0]
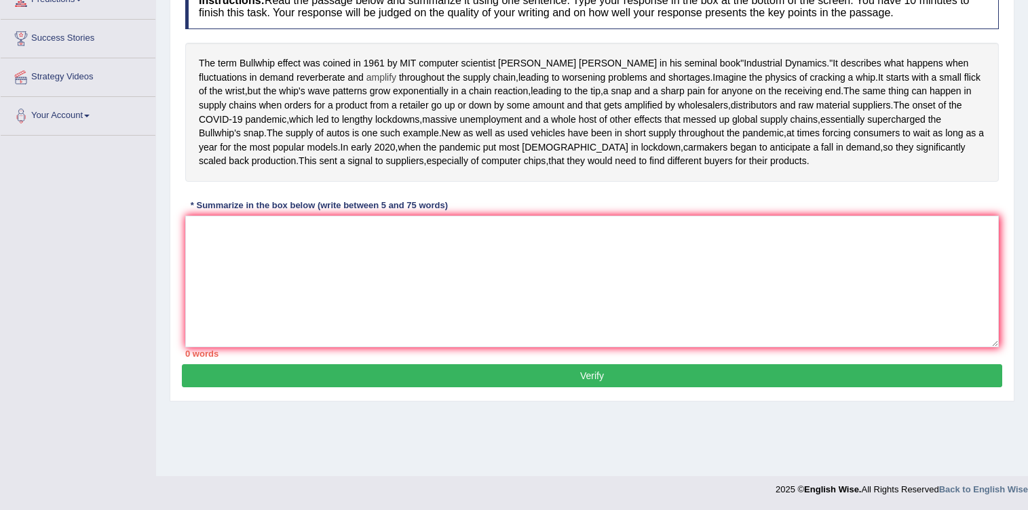
drag, startPoint x: 200, startPoint y: 55, endPoint x: 293, endPoint y: 68, distance: 94.5
click at [293, 68] on div "The term Bullwhip effect was coined in [DATE] by MIT computer scientist [PERSON…" at bounding box center [592, 112] width 814 height 139
click at [297, 320] on textarea at bounding box center [592, 282] width 814 height 132
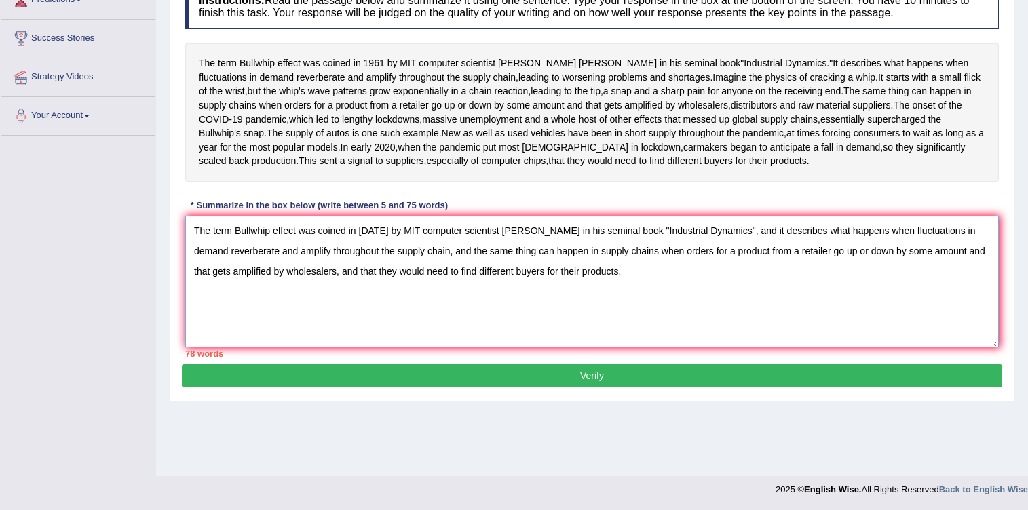
click at [299, 339] on textarea "The term Bullwhip effect was coined in [DATE] by MIT computer scientist [PERSON…" at bounding box center [592, 282] width 814 height 132
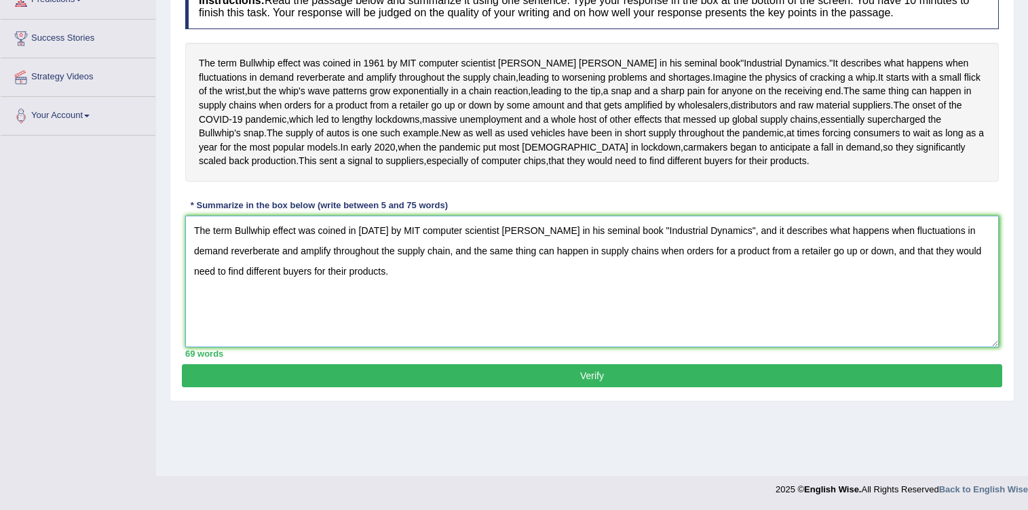
type textarea "The term Bullwhip effect was coined in [DATE] by MIT computer scientist [PERSON…"
click at [526, 388] on button "Verify" at bounding box center [592, 375] width 821 height 23
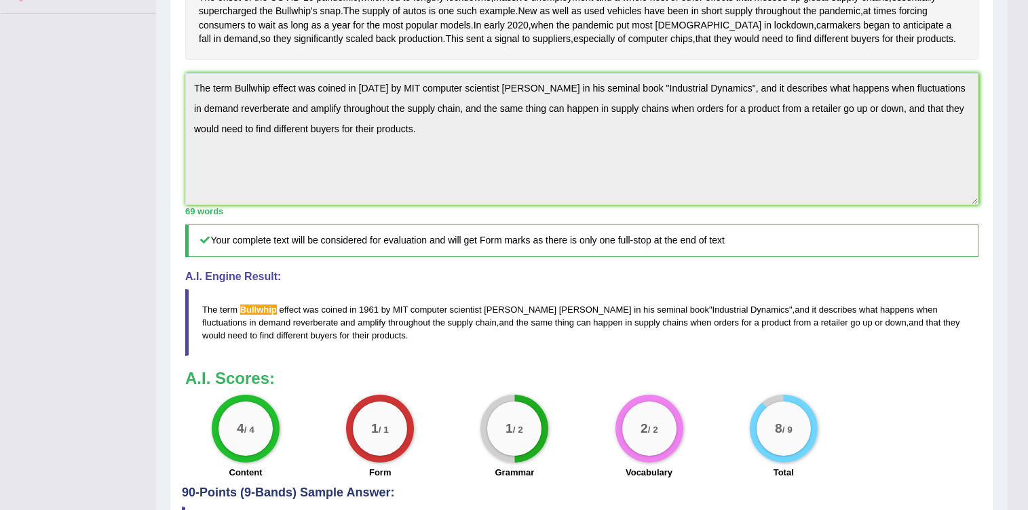
scroll to position [326, 0]
click at [265, 314] on span "Bullwhip" at bounding box center [258, 308] width 37 height 10
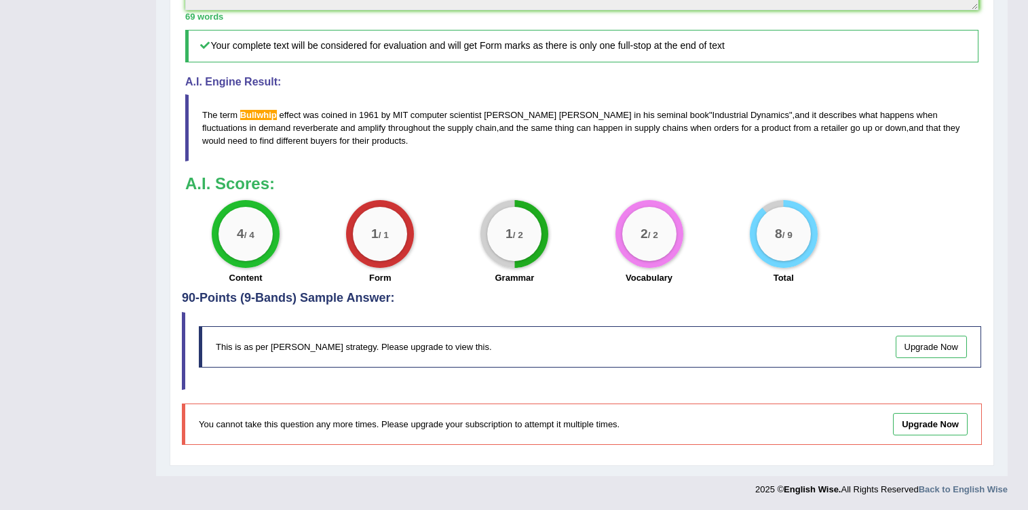
scroll to position [589, 0]
